Goal: Obtain resource: Obtain resource

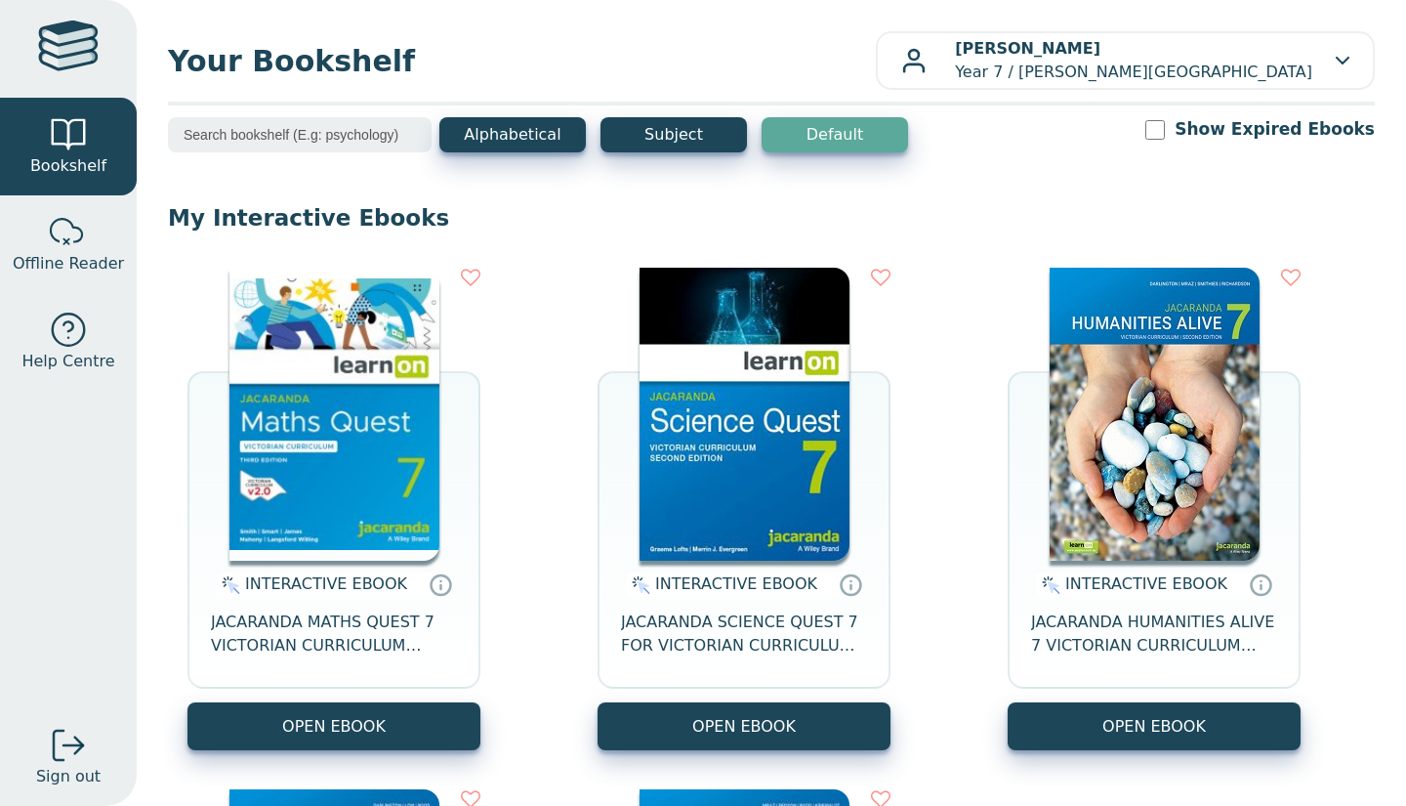
click at [795, 725] on button "OPEN EBOOK" at bounding box center [744, 726] width 293 height 48
click at [342, 712] on button "OPEN EBOOK" at bounding box center [334, 726] width 293 height 48
click at [317, 725] on button "OPEN EBOOK" at bounding box center [334, 726] width 293 height 48
